Goal: Find specific page/section: Find specific page/section

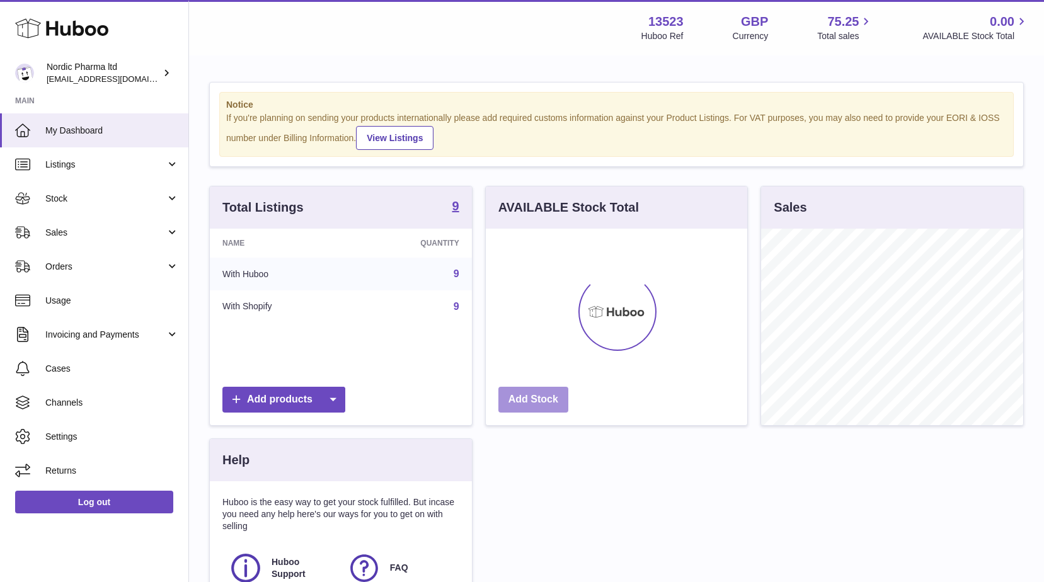
scroll to position [197, 261]
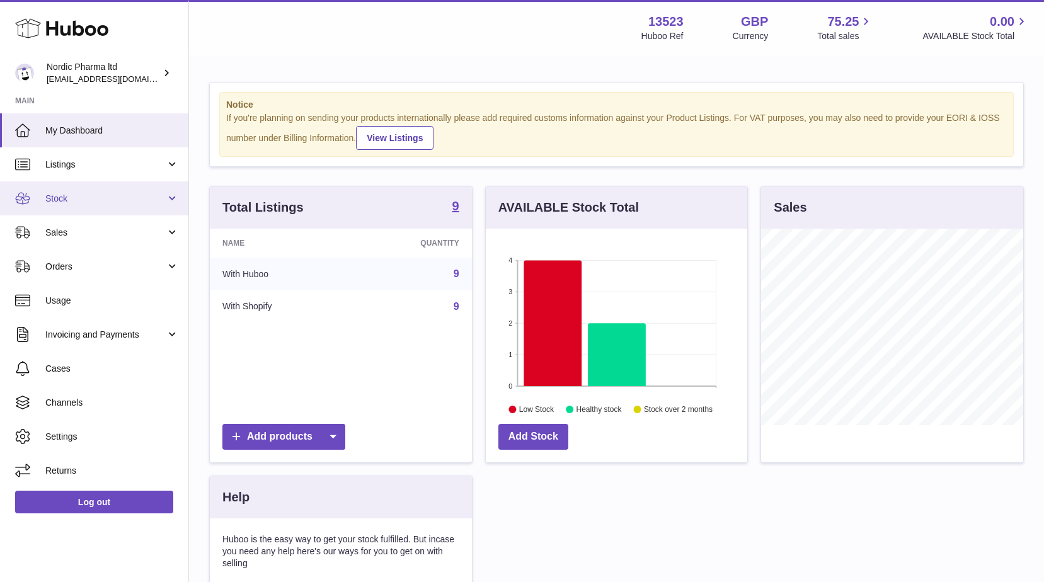
click at [77, 194] on span "Stock" at bounding box center [105, 199] width 120 height 12
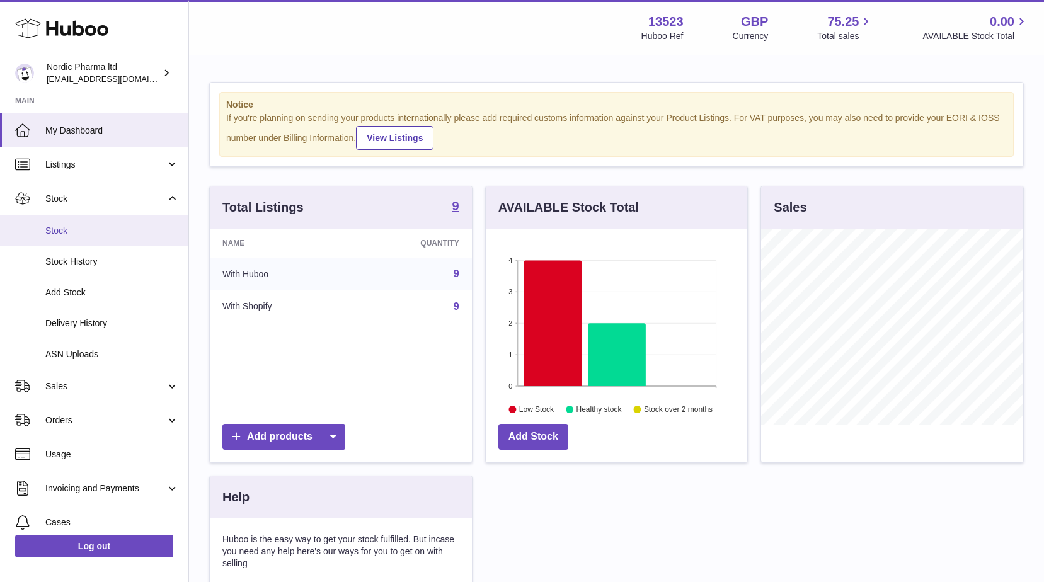
click at [73, 227] on span "Stock" at bounding box center [112, 231] width 134 height 12
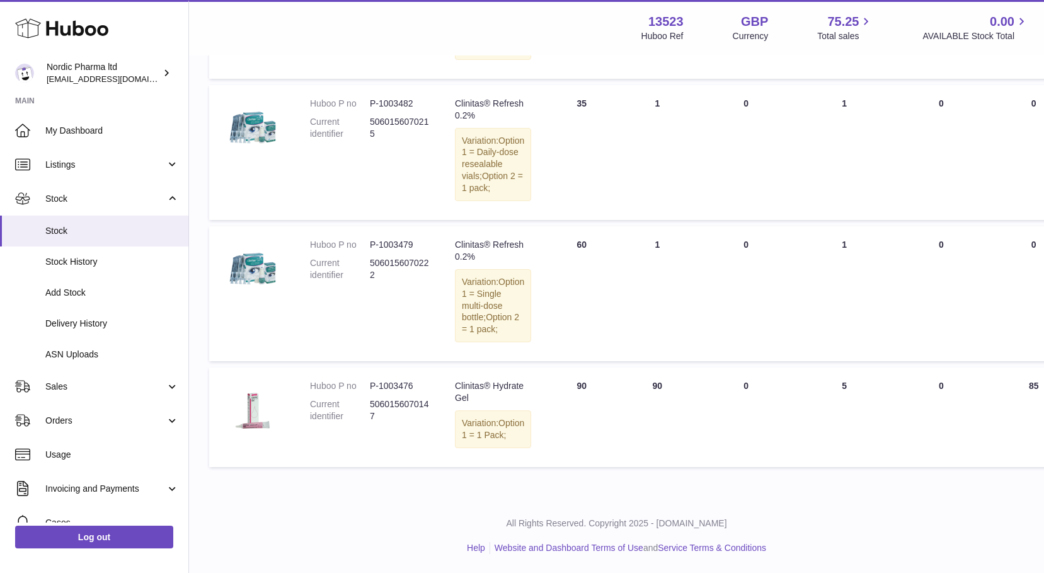
scroll to position [945, 0]
click at [81, 383] on span "Sales" at bounding box center [105, 387] width 120 height 12
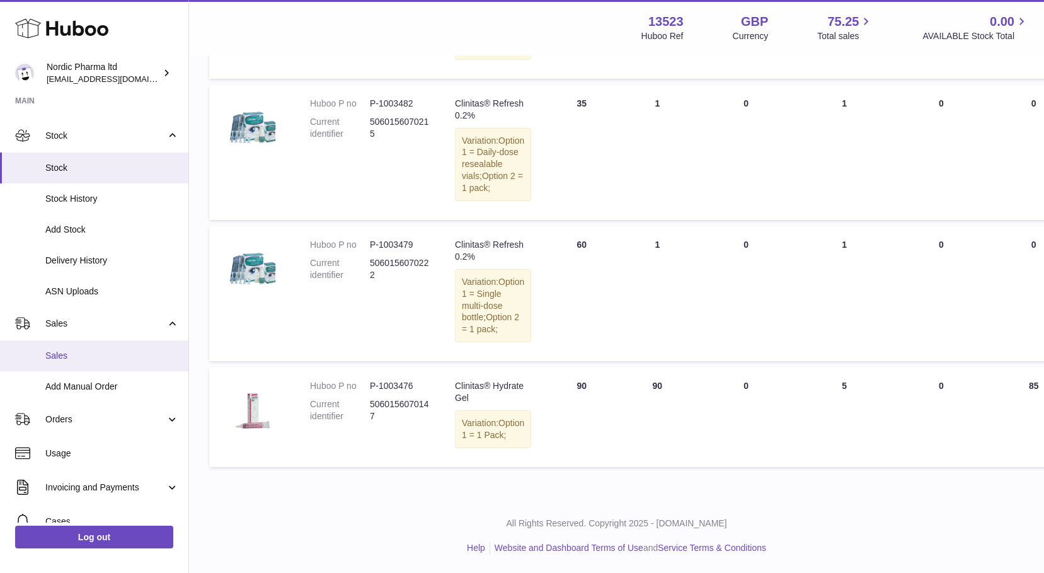
scroll to position [0, 0]
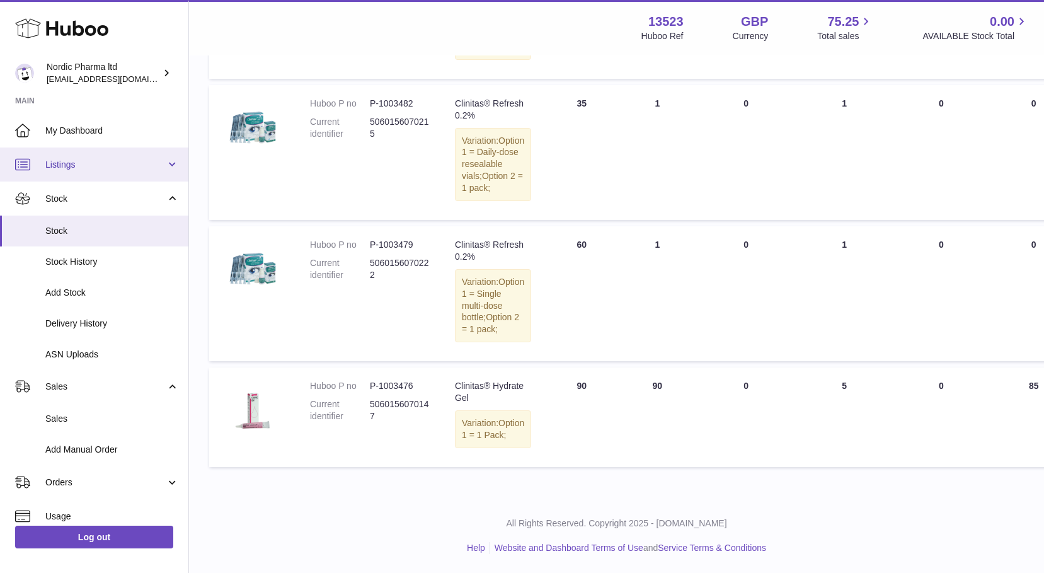
click at [142, 158] on link "Listings" at bounding box center [94, 164] width 188 height 34
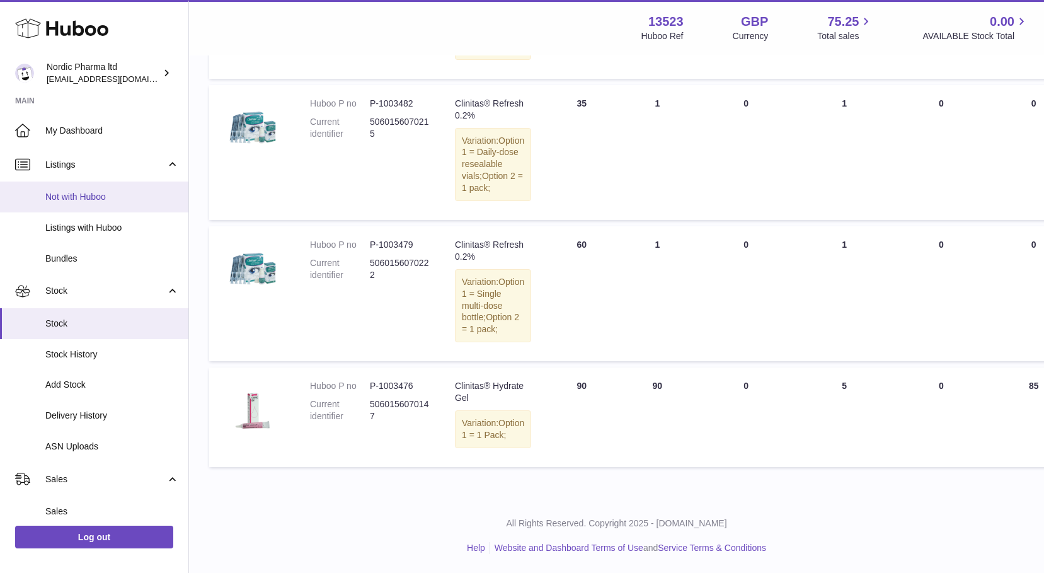
click at [84, 197] on span "Not with Huboo" at bounding box center [112, 197] width 134 height 12
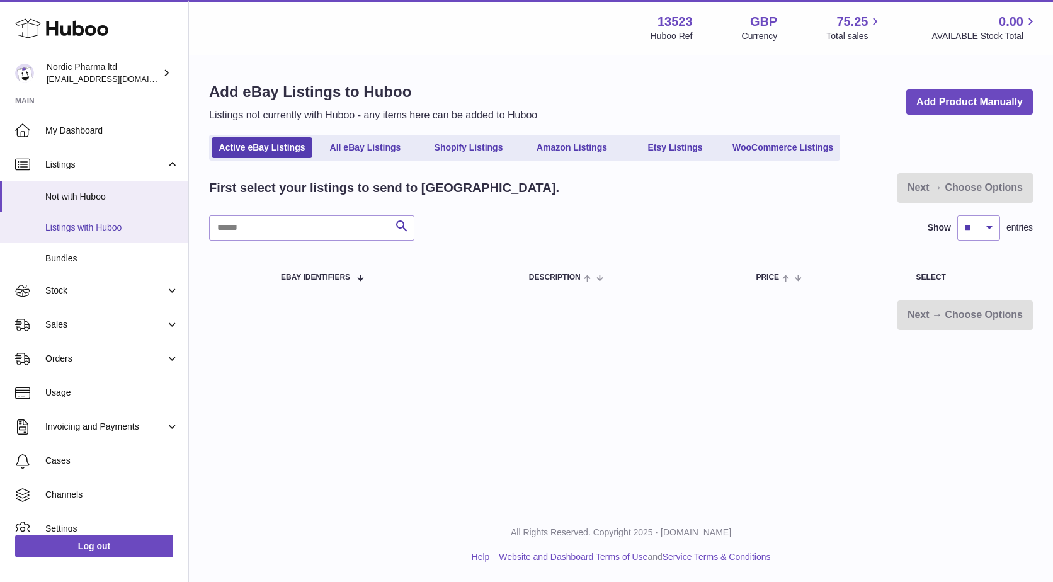
click at [75, 229] on span "Listings with Huboo" at bounding box center [112, 228] width 134 height 12
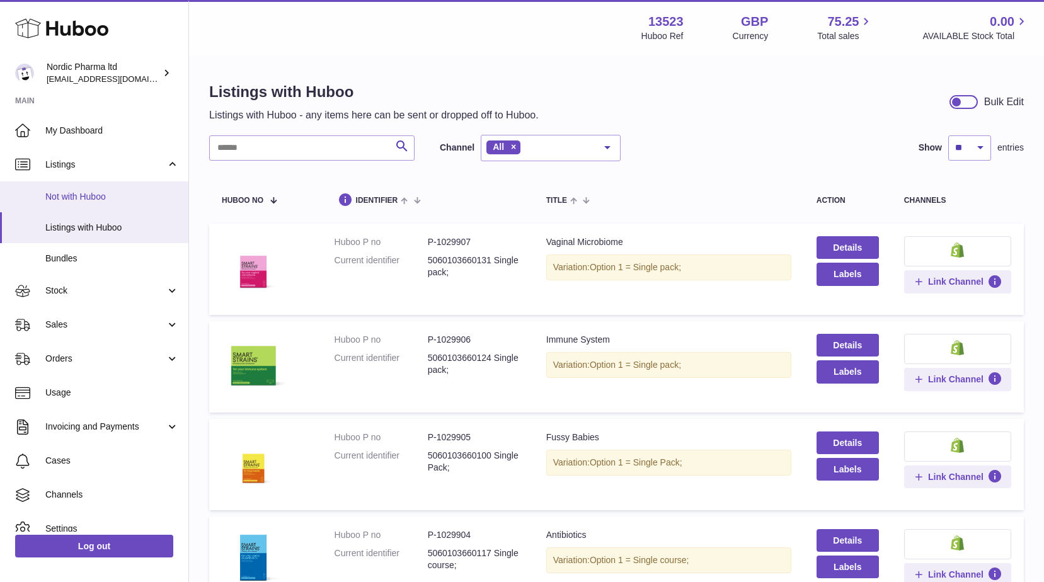
click at [84, 190] on link "Not with Huboo" at bounding box center [94, 196] width 188 height 31
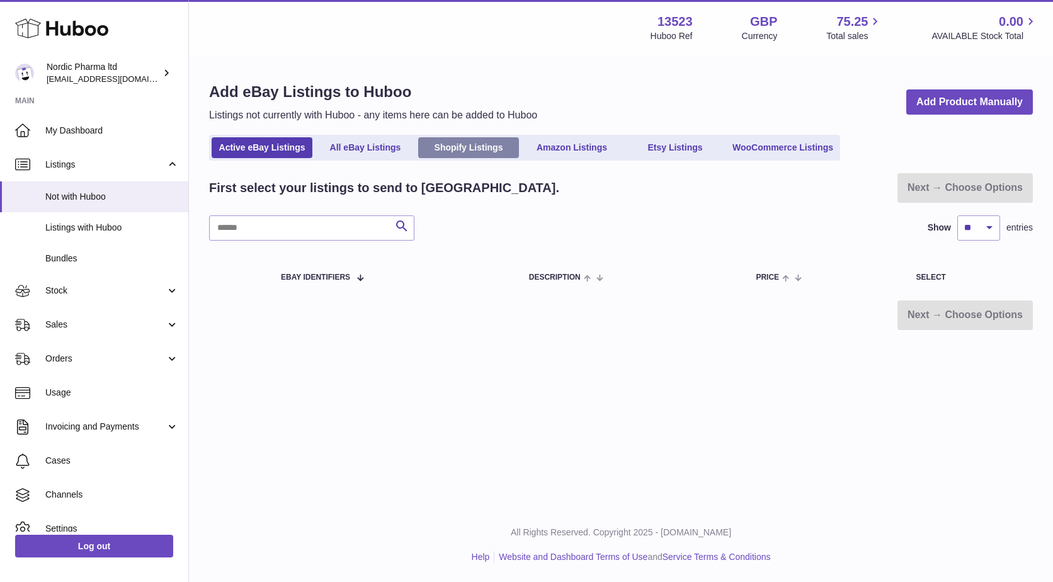
click at [489, 146] on link "Shopify Listings" at bounding box center [468, 147] width 101 height 21
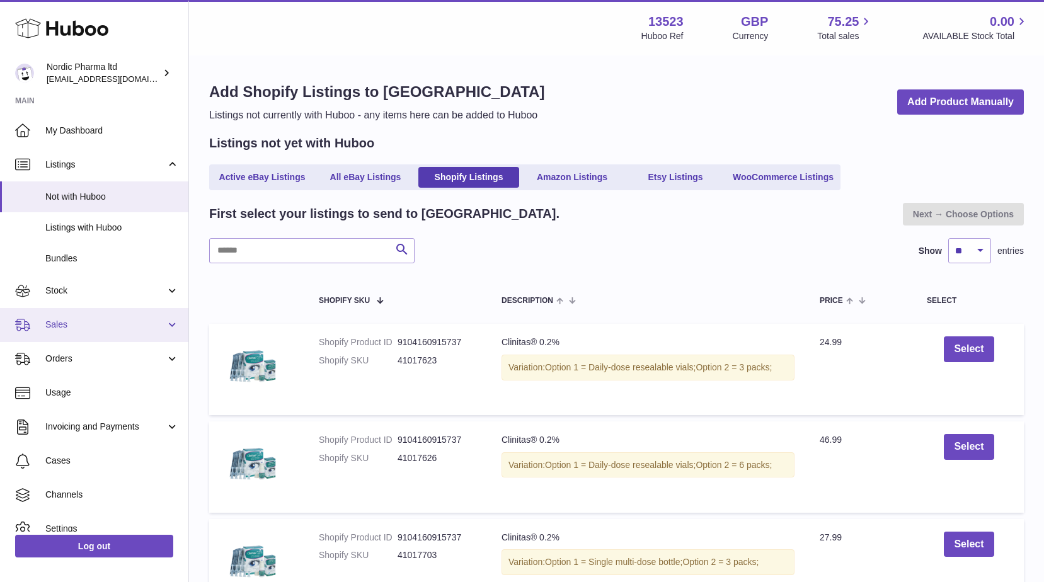
click at [96, 325] on span "Sales" at bounding box center [105, 325] width 120 height 12
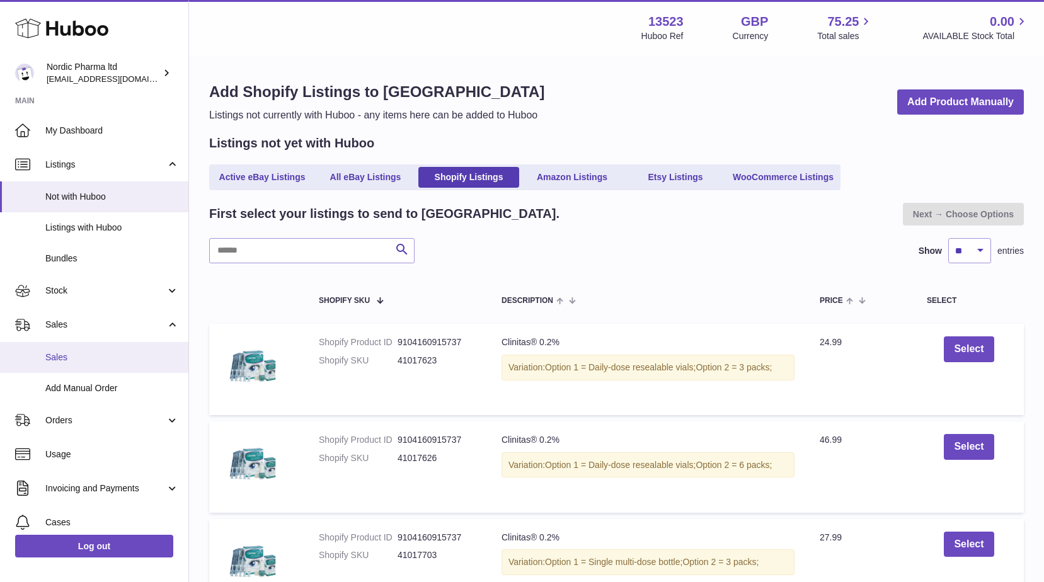
click at [97, 356] on span "Sales" at bounding box center [112, 358] width 134 height 12
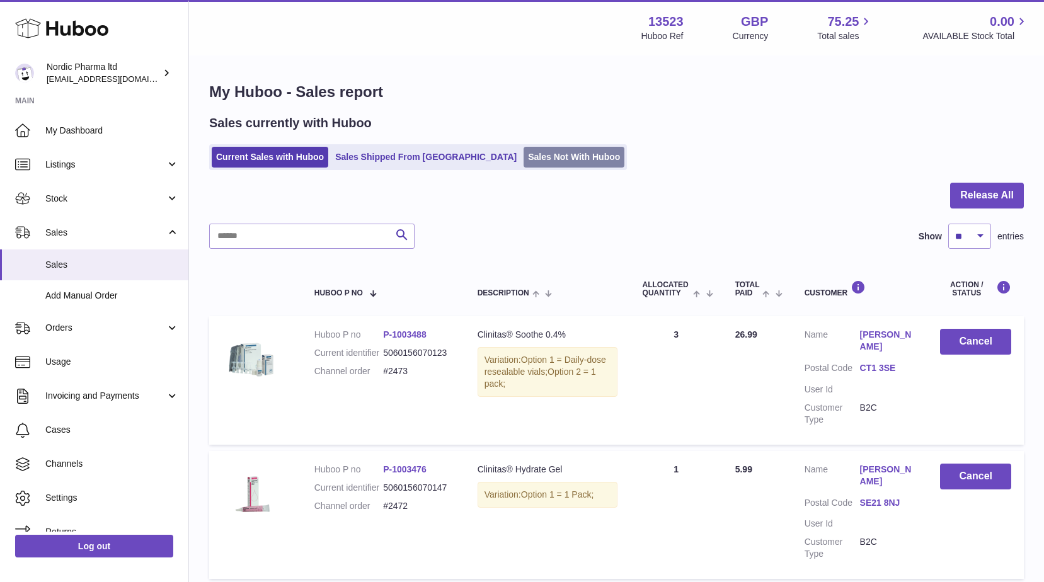
click at [524, 155] on link "Sales Not With Huboo" at bounding box center [574, 157] width 101 height 21
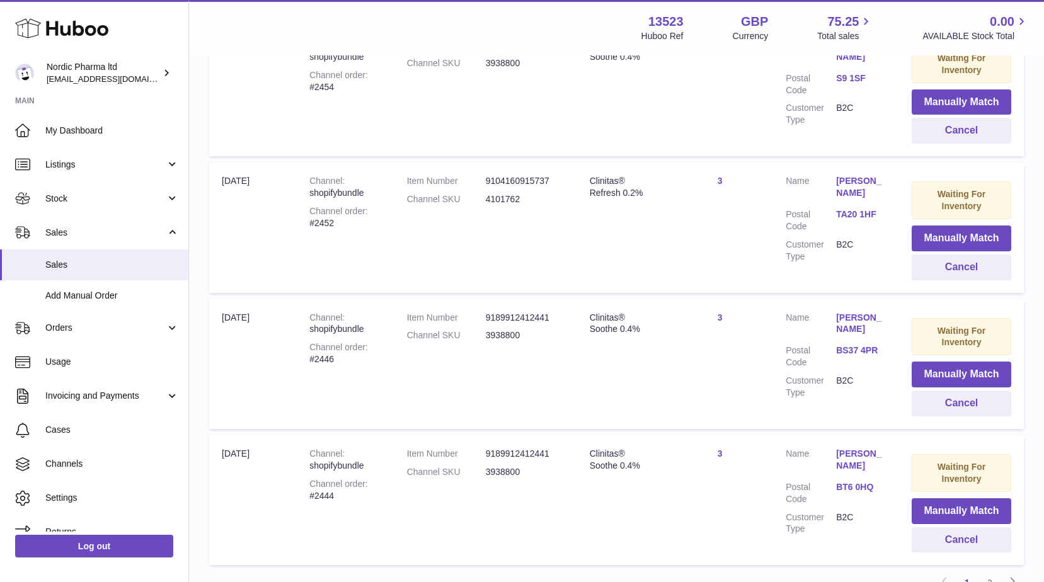
scroll to position [1249, 0]
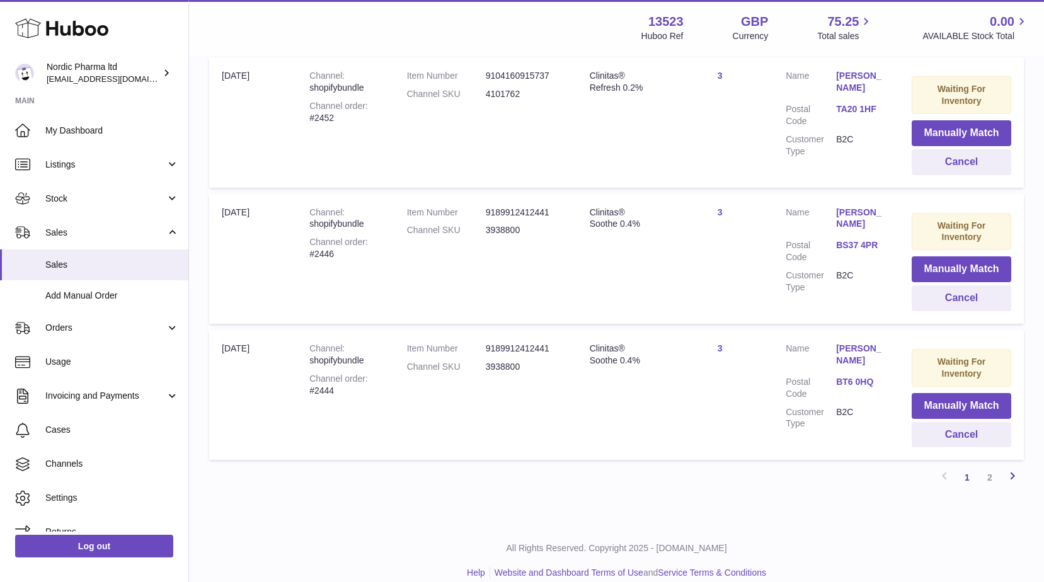
click at [1013, 468] on icon at bounding box center [1012, 476] width 15 height 16
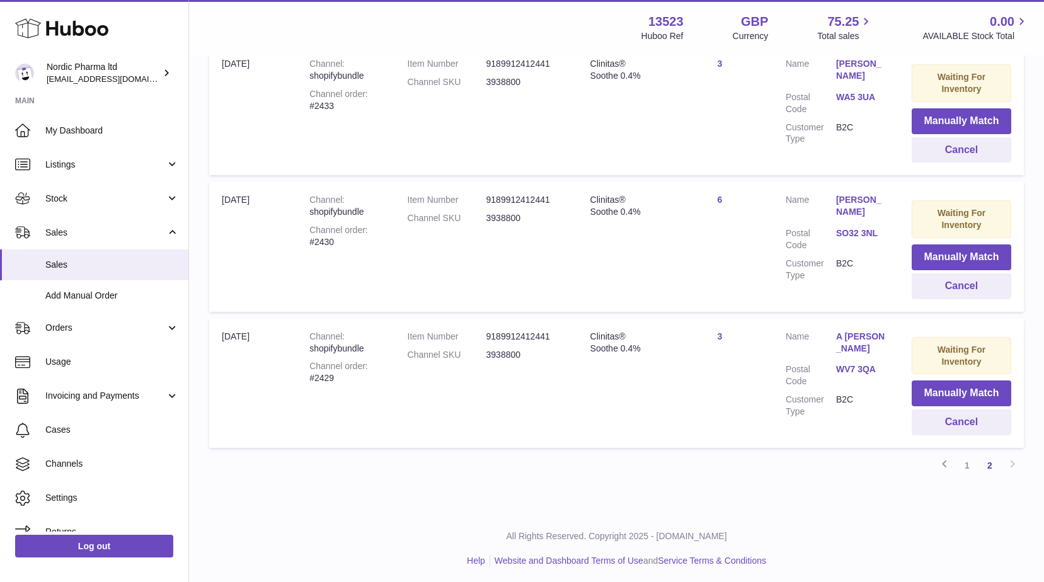
scroll to position [704, 0]
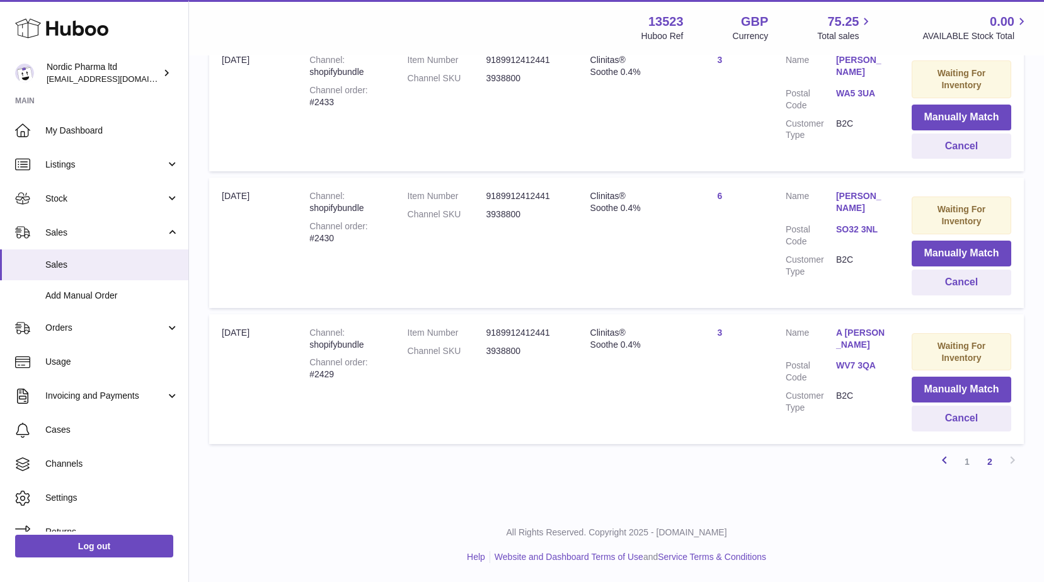
click at [946, 462] on icon at bounding box center [944, 460] width 15 height 16
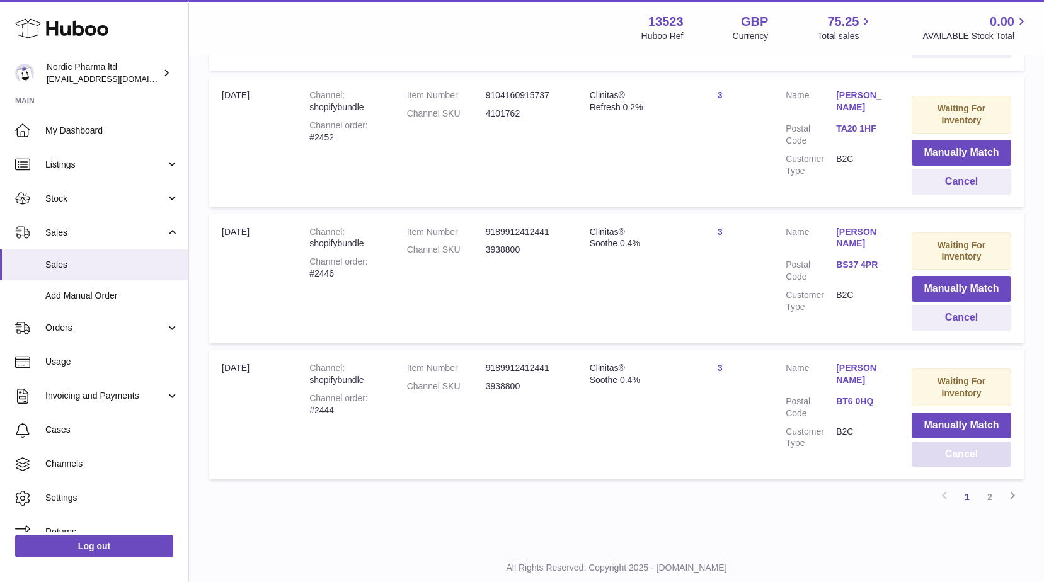
scroll to position [1249, 0]
